Goal: Browse casually

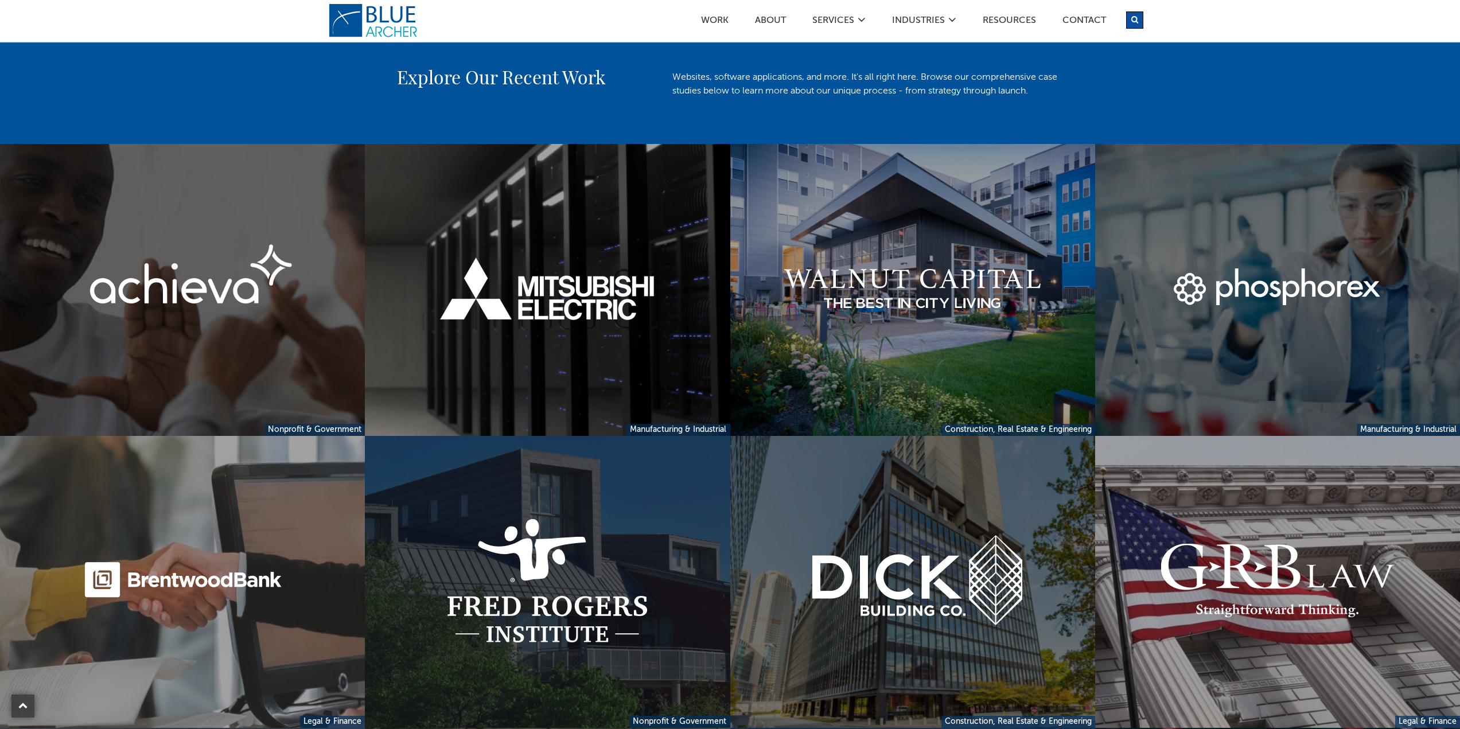
scroll to position [860, 0]
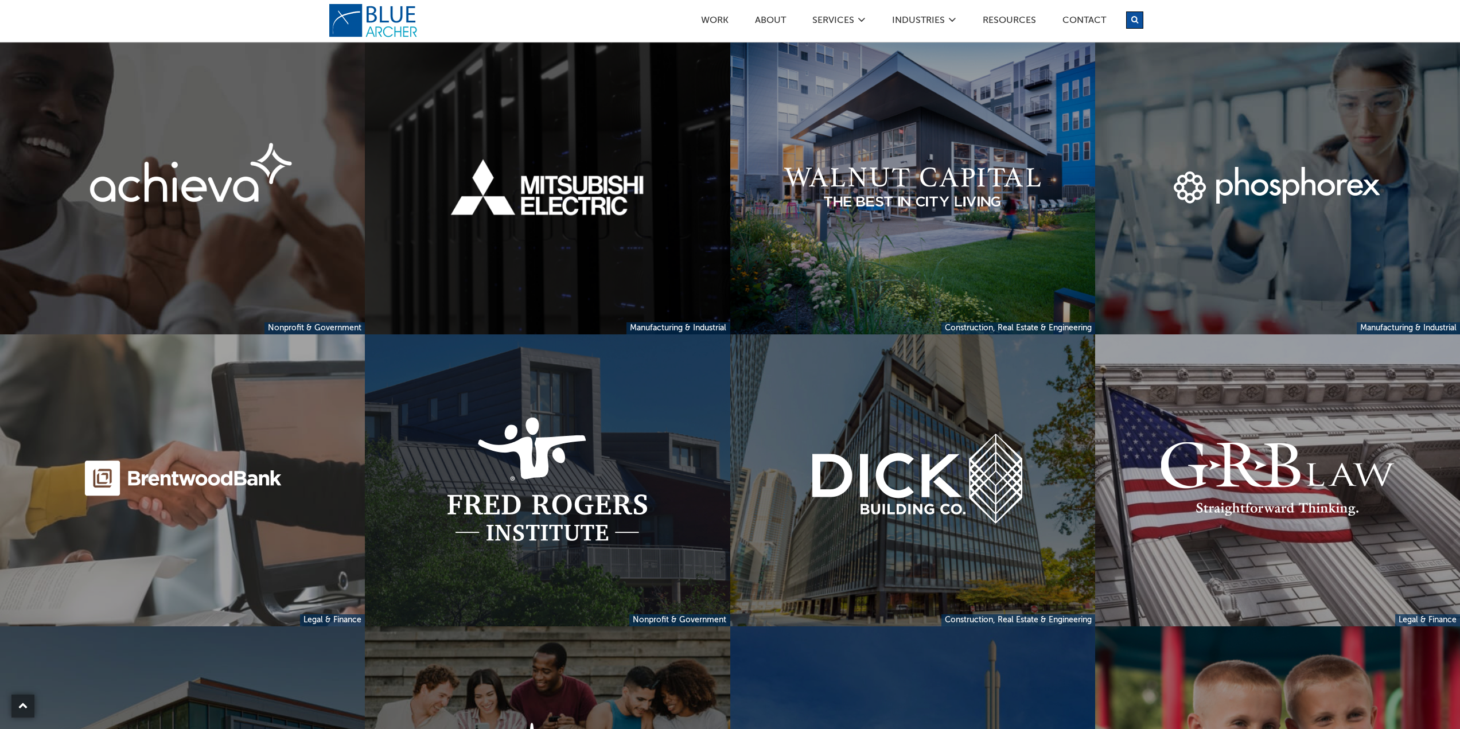
click at [535, 213] on link at bounding box center [547, 188] width 365 height 292
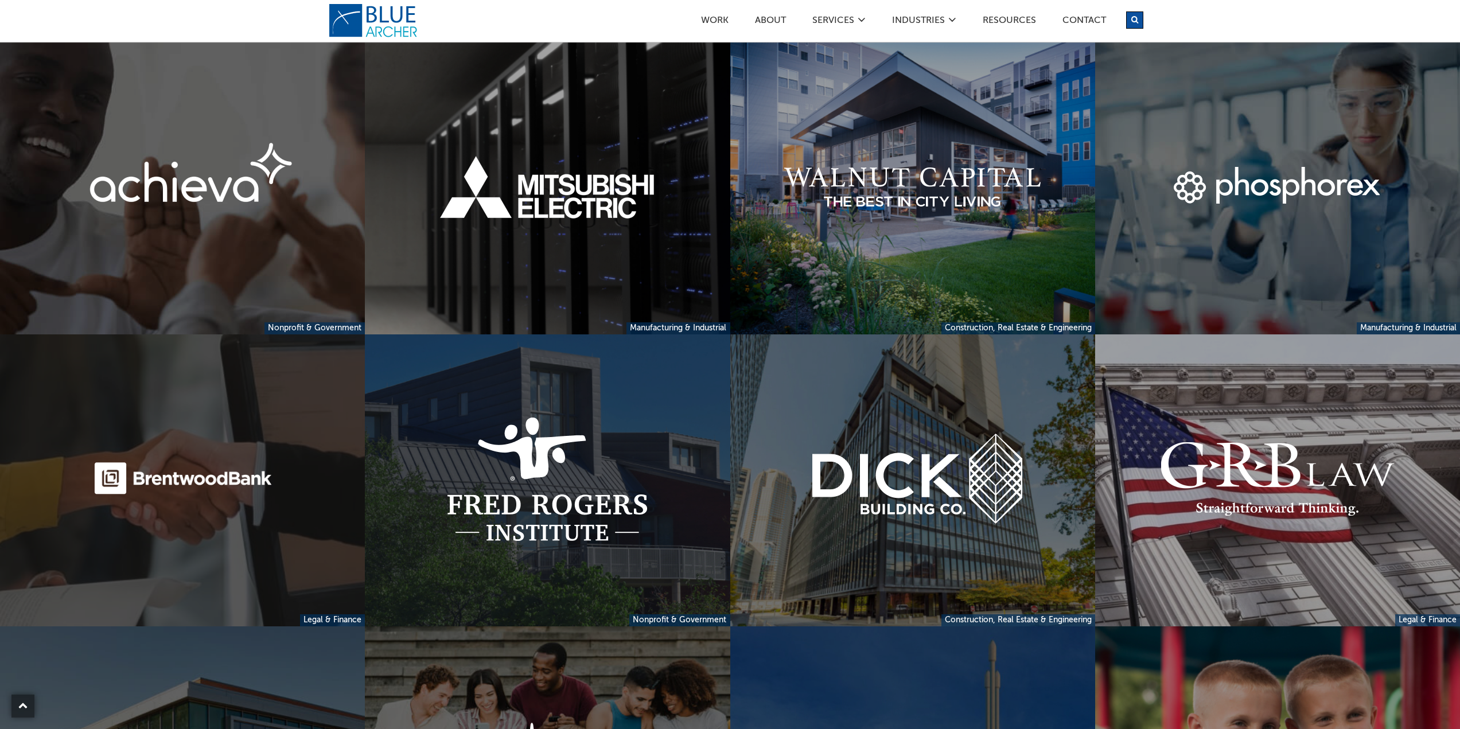
scroll to position [1090, 0]
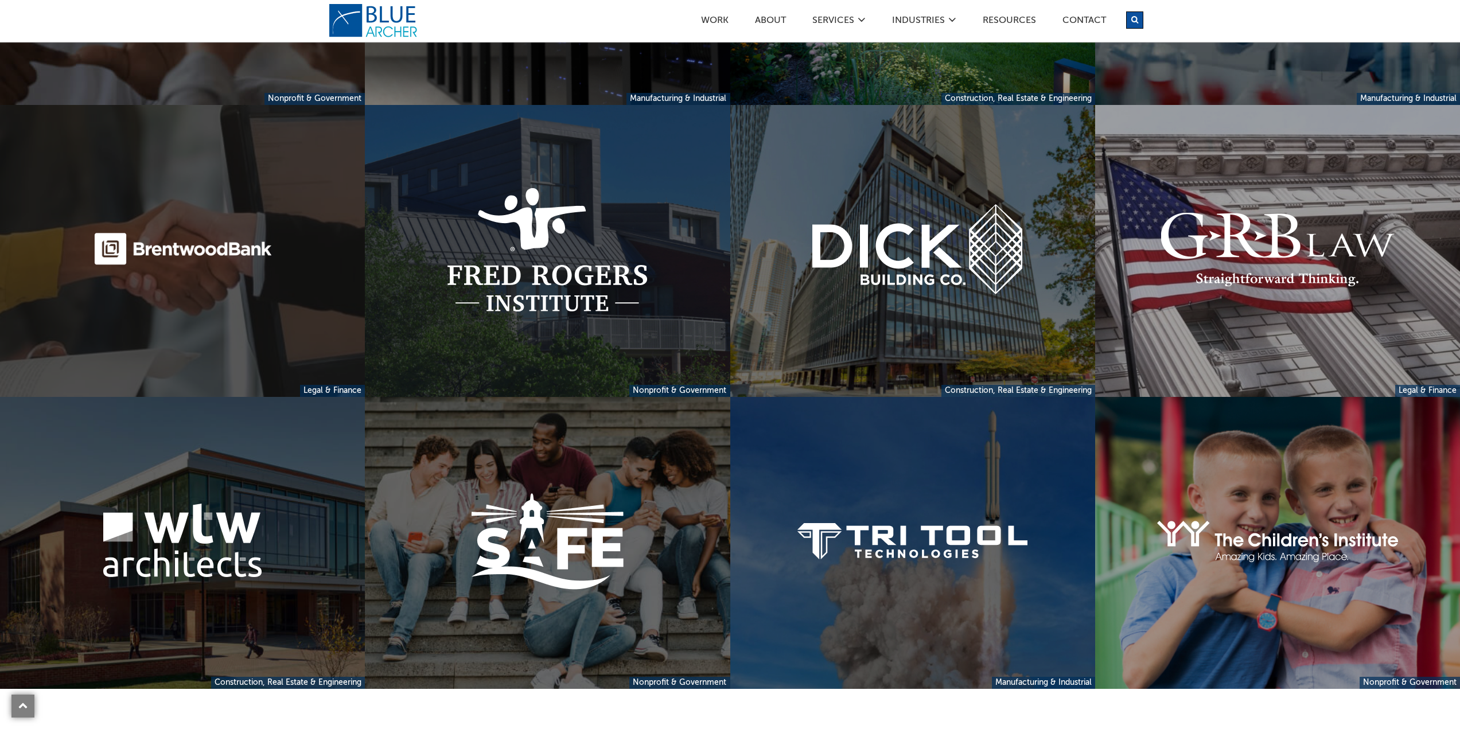
click at [247, 240] on link at bounding box center [182, 251] width 365 height 292
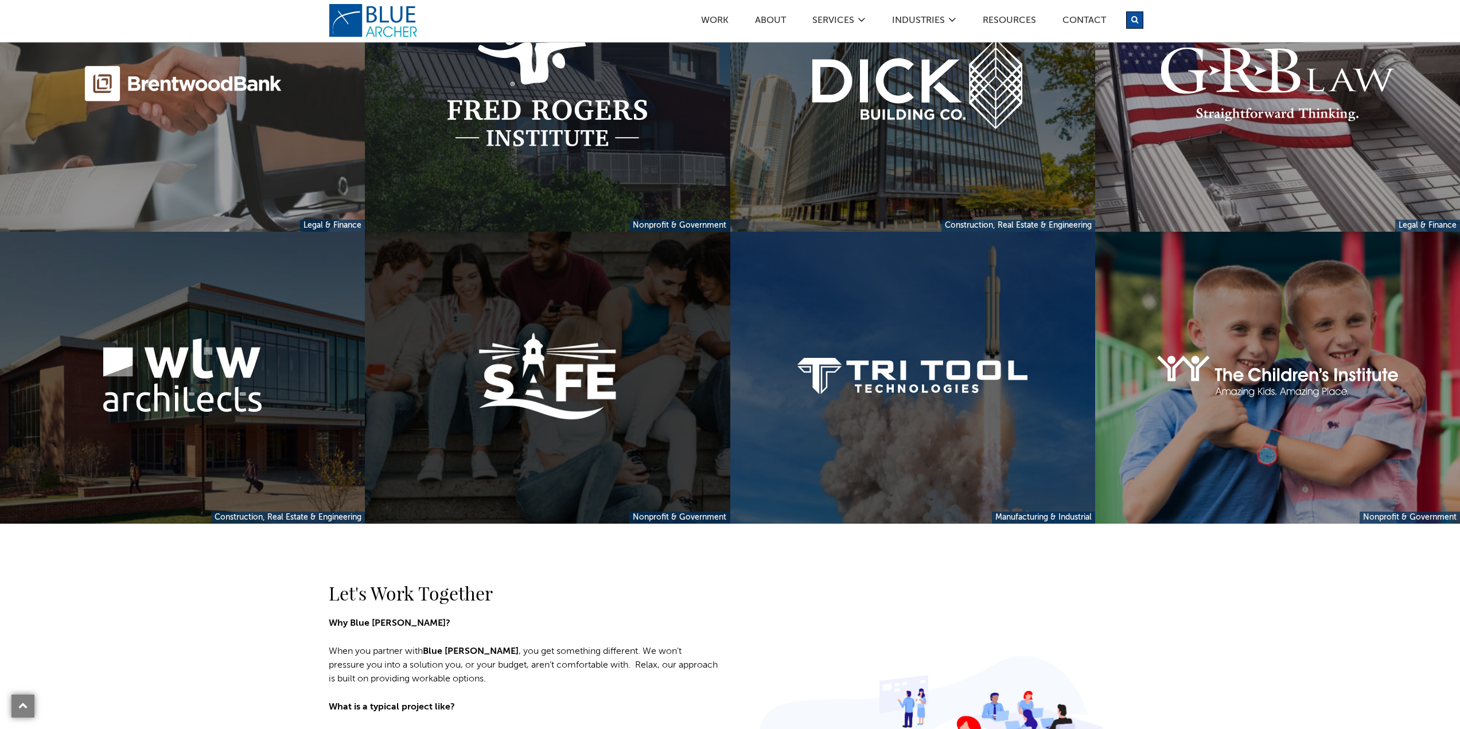
scroll to position [1377, 0]
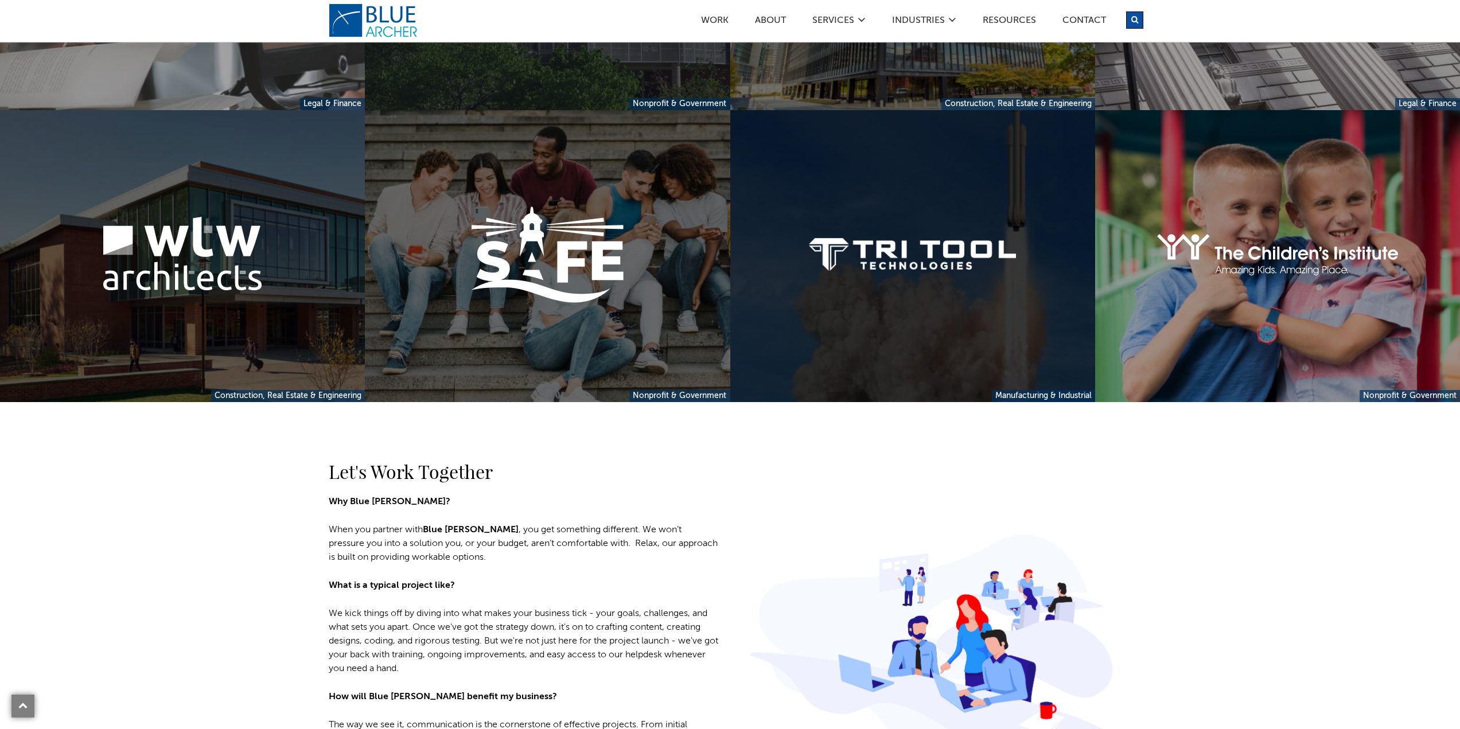
click at [905, 260] on link at bounding box center [912, 256] width 365 height 292
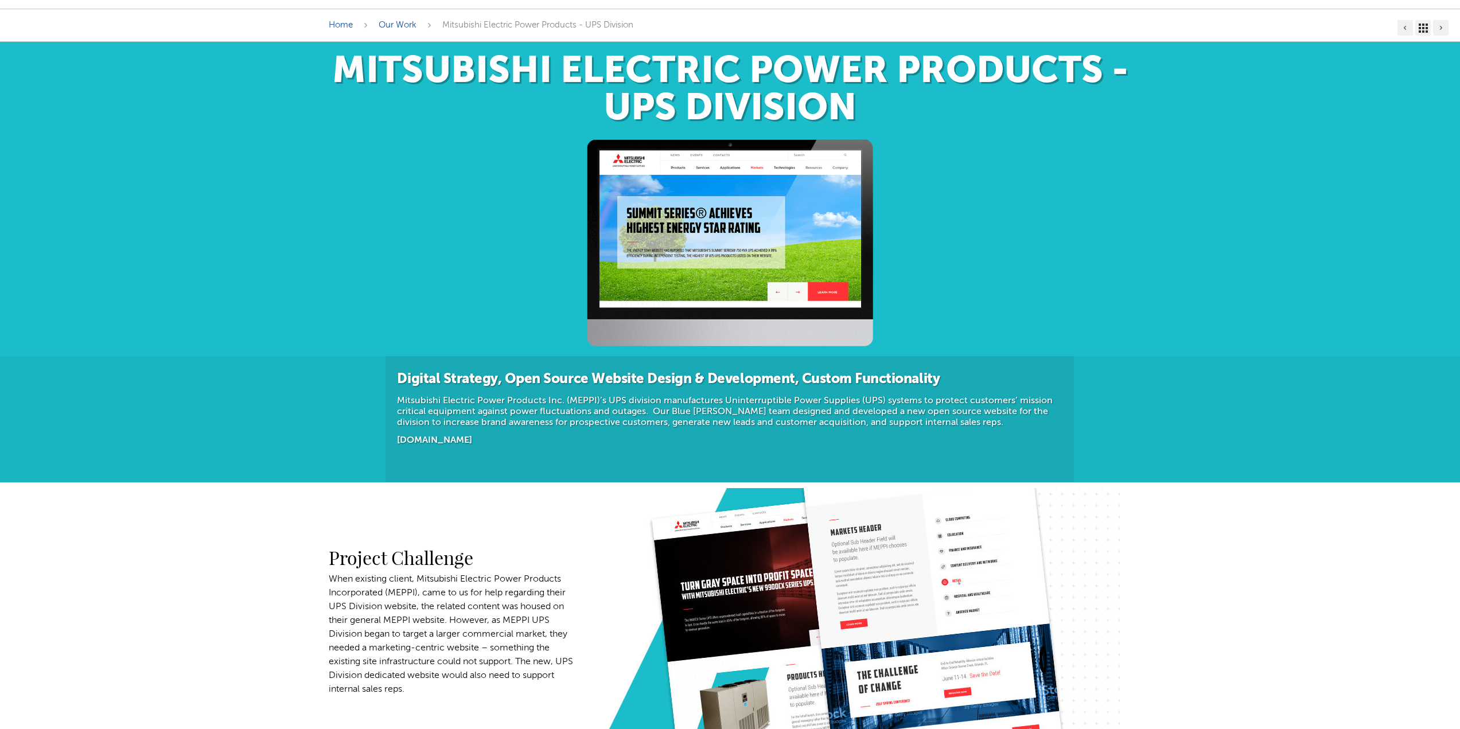
scroll to position [287, 0]
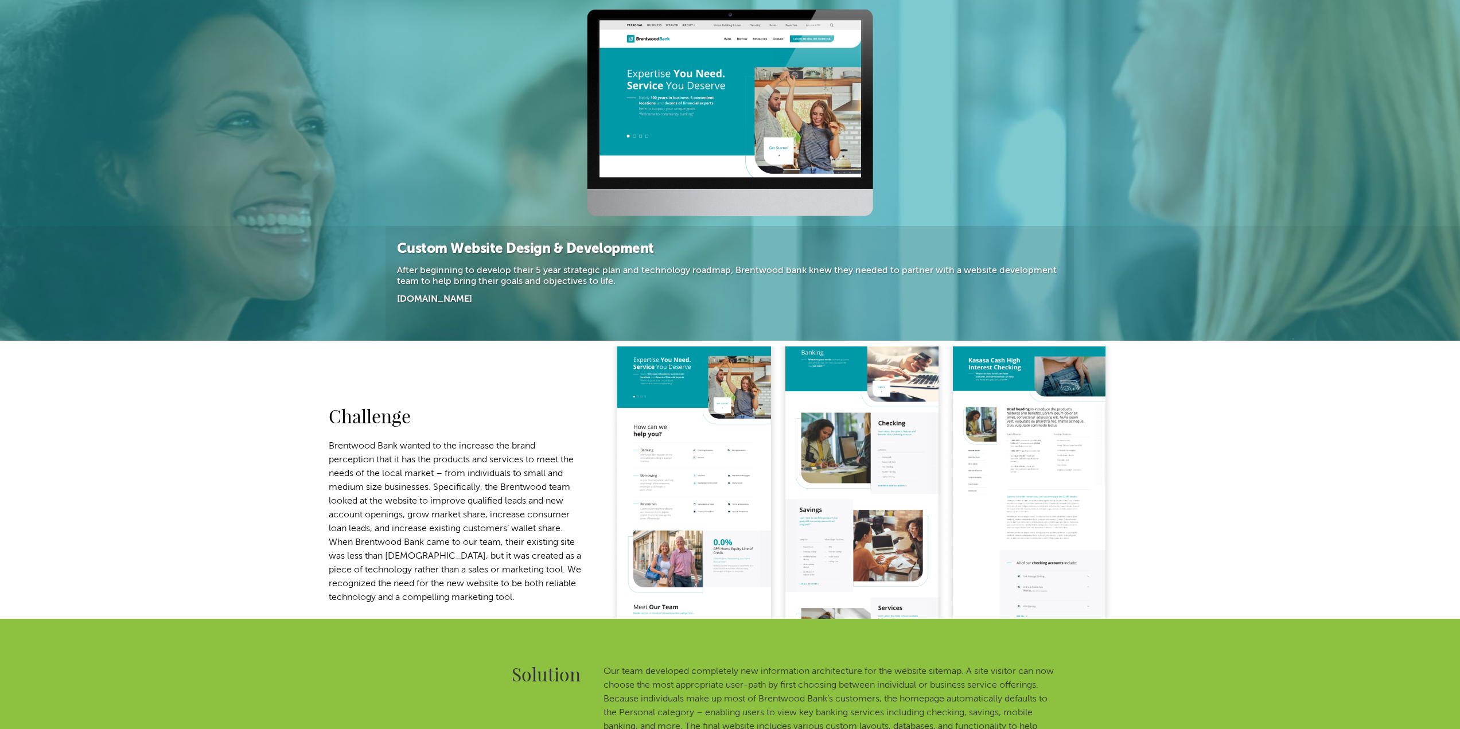
scroll to position [344, 0]
